Goal: Navigation & Orientation: Find specific page/section

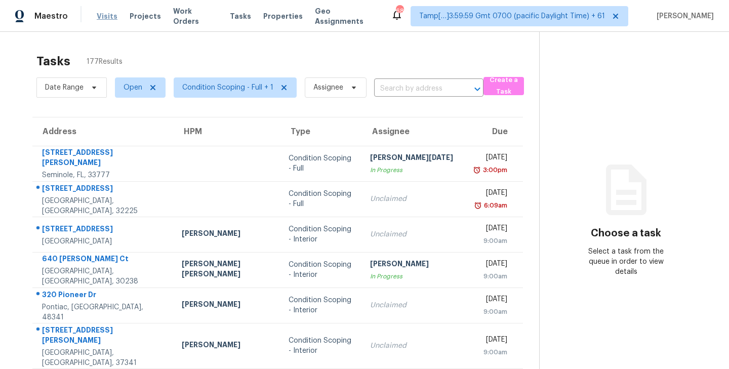
click at [102, 15] on span "Visits" at bounding box center [107, 16] width 21 height 10
